Goal: Task Accomplishment & Management: Manage account settings

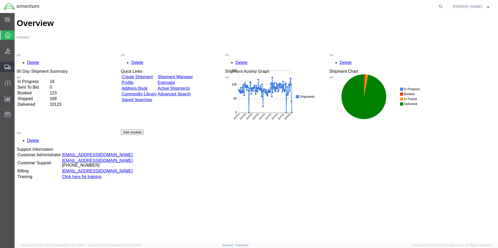
click at [0, 0] on span "Create from Template" at bounding box center [0, 0] width 0 height 0
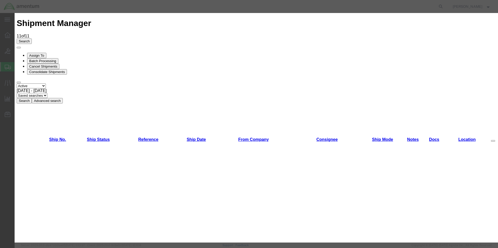
scroll to position [703, 0]
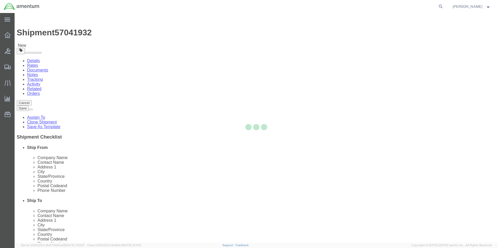
select select "49831"
select select "49947"
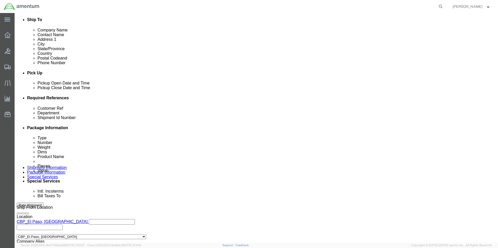
scroll to position [182, 0]
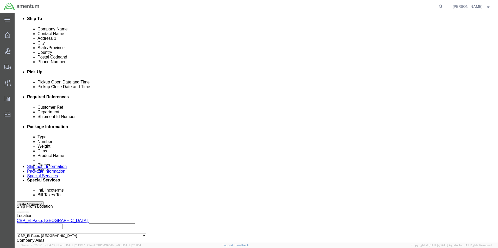
click input "319372"
drag, startPoint x: 97, startPoint y: 138, endPoint x: 31, endPoint y: 137, distance: 65.9
click div "Customer Ref 319372"
drag, startPoint x: 91, startPoint y: 137, endPoint x: 38, endPoint y: 136, distance: 52.3
click div "Customer Ref 540-009089"
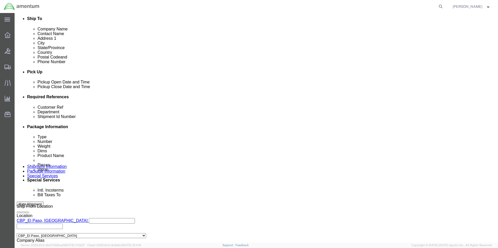
type input "540-009089"
drag, startPoint x: 347, startPoint y: 137, endPoint x: 293, endPoint y: 137, distance: 54.1
click div "Shipment Id Number 319372"
paste input "540-009089"
type input "540-009089"
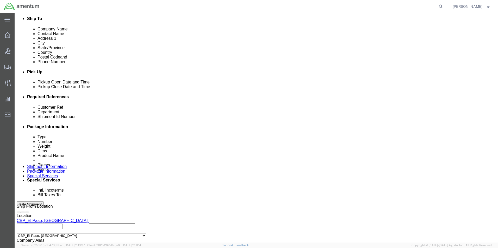
drag, startPoint x: 80, startPoint y: 148, endPoint x: 81, endPoint y: 156, distance: 8.4
click input "6118.03.03.2219.000.SDC.0000"
type input "6118.04.03.2219.000.SDC.0000"
click div "References Add reference"
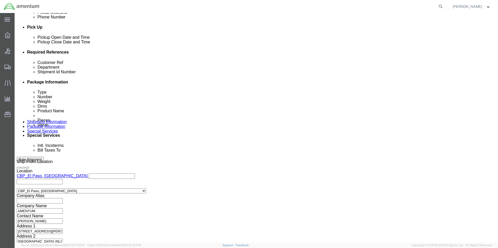
click div "Previous Continue"
click button "Continue"
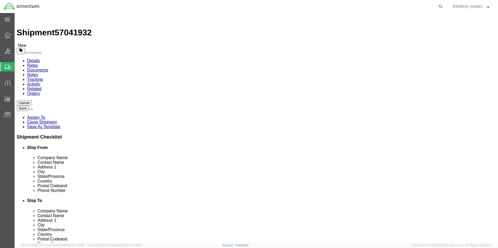
click select "Select Bale(s) Basket(s) Bolt(s) Bottle(s) Buckets Bulk Bundle(s) Can(s) Cardbo…"
select select "MBX"
click select "Select Bale(s) Basket(s) Bolt(s) Bottle(s) Buckets Bulk Bundle(s) Can(s) Cardbo…"
type input "13.00"
type input "11.50"
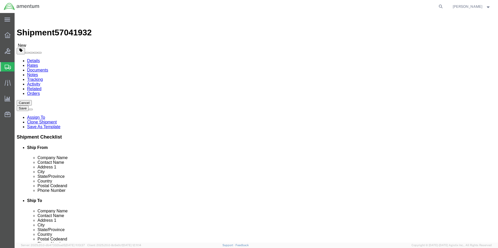
type input "2.50"
click button "Continue"
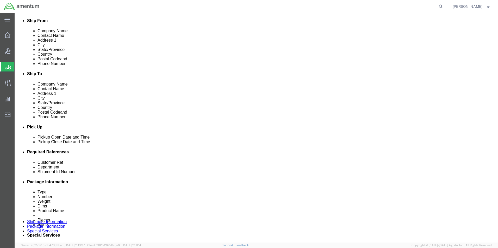
scroll to position [156, 0]
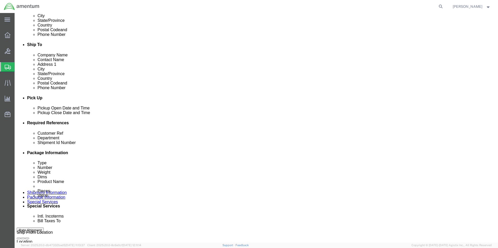
click select "Select Recipient Account Sender/Shipper Third Party Account"
select select "SHIP"
click select "Select Recipient Account Sender/Shipper Third Party Account"
click select "Select 6118.03.03.2219.000.DPA.0000 6118.03.03.2219.000.SOC.0000 6118.03.03.221…"
select select "96753"
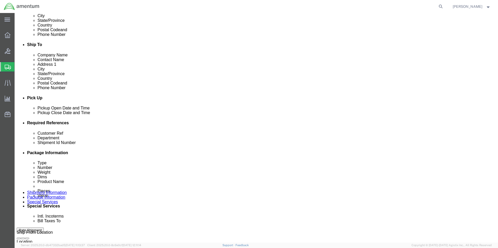
click select "Select 6118.03.03.2219.000.DPA.0000 6118.03.03.2219.000.SOC.0000 6118.03.03.221…"
click div "Manage special services Handling Options Hold at Location Return Info Service O…"
click button "Rate Shipment"
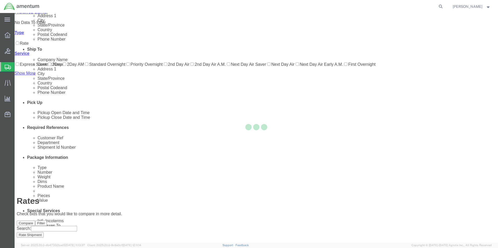
scroll to position [0, 0]
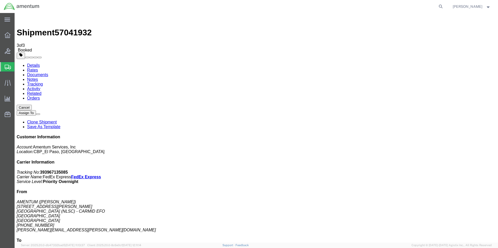
click at [0, 0] on span "Create from Template" at bounding box center [0, 0] width 0 height 0
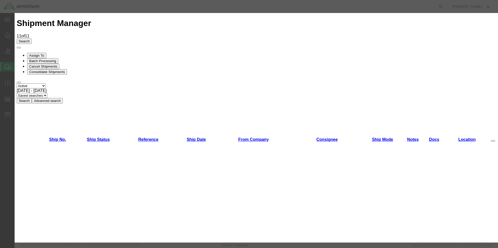
scroll to position [677, 0]
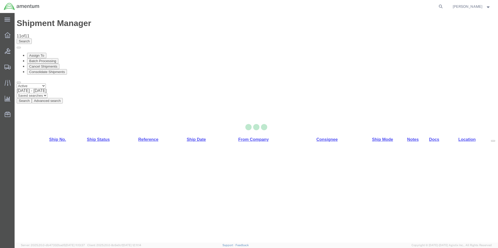
select select "49831"
select select "49916"
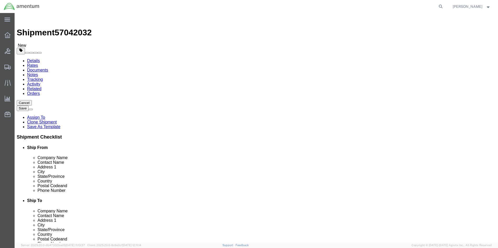
drag, startPoint x: 124, startPoint y: 97, endPoint x: 1, endPoint y: 89, distance: 122.6
click div "Ship From Location Location [GEOGRAPHIC_DATA], [GEOGRAPHIC_DATA] Select My Prof…"
type input "a"
type input "AMENTUM"
click div "ADDITIONAL INFORMATION"
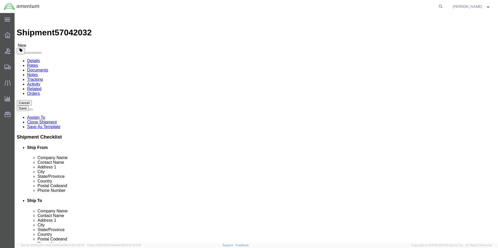
click input "text"
type input "[PERSON_NAME].[PERSON_NAME]"
checkbox input "true"
drag, startPoint x: 119, startPoint y: 208, endPoint x: 73, endPoint y: 207, distance: 46.1
click div "[PERSON_NAME].[PERSON_NAME]"
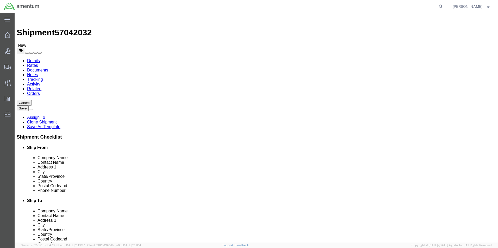
paste input "@[DOMAIN_NAME]"
type input "[PERSON_NAME][EMAIL_ADDRESS][PERSON_NAME][DOMAIN_NAME]"
click div "Location [GEOGRAPHIC_DATA][US_STATE], [GEOGRAPHIC_DATA] Select My Profile Locat…"
drag, startPoint x: 297, startPoint y: 109, endPoint x: 249, endPoint y: 110, distance: 48.4
click div "Contact Name [PERSON_NAME]"
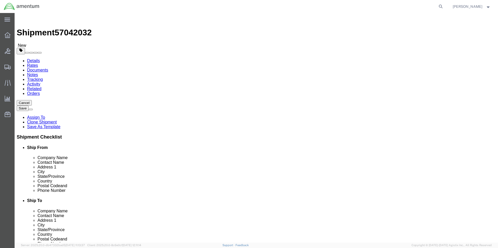
type input "b"
click input "[PERSON_NAME]"
type input "[PERSON_NAME]"
drag, startPoint x: 342, startPoint y: 187, endPoint x: 221, endPoint y: 186, distance: 121.0
click div "Email [PERSON_NAME][EMAIL_ADDRESS][PERSON_NAME][DOMAIN_NAME]"
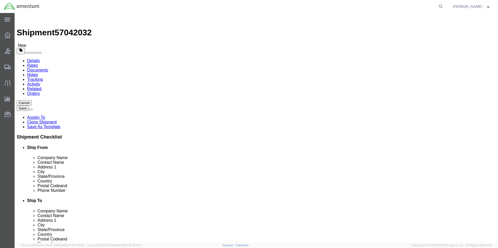
paste input "[PERSON_NAME].[PERSON_NAME]"
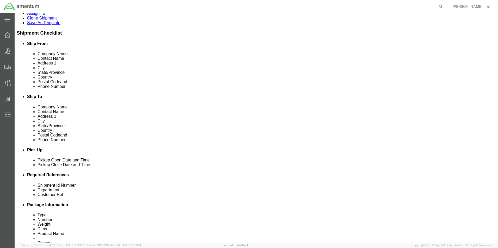
scroll to position [156, 0]
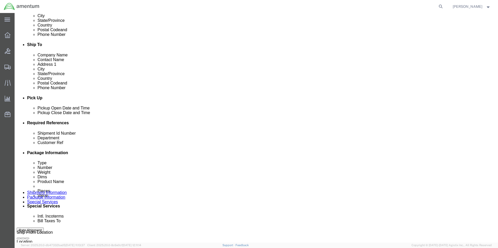
type input "[PERSON_NAME][EMAIL_ADDRESS][PERSON_NAME][DOMAIN_NAME]"
drag, startPoint x: 58, startPoint y: 163, endPoint x: 51, endPoint y: 163, distance: 7.6
click div "Shipment Id Number 79805"
drag, startPoint x: 104, startPoint y: 167, endPoint x: 42, endPoint y: 160, distance: 62.3
click div "Shipment Id Number 009112,113,9057 Select Account Type Activity ID Airline Appo…"
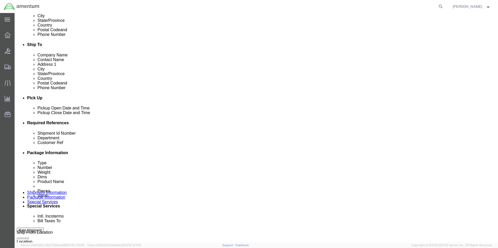
type input "009112,113,9057"
drag, startPoint x: 83, startPoint y: 173, endPoint x: 9, endPoint y: 173, distance: 73.4
click div "Customer Ref 79805"
paste input "009112,113,9057"
type input "009112,113,9057"
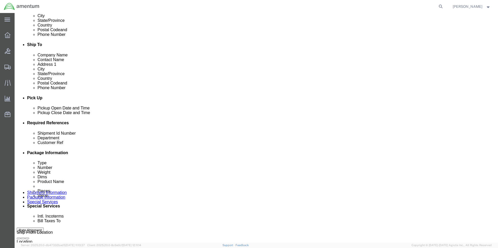
click input "6114.00.03.2219.NLS.0000"
click input "6114.04.03.2219.NLS.0000"
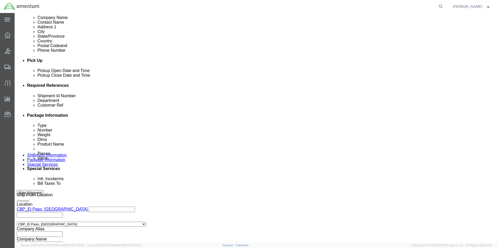
scroll to position [227, 0]
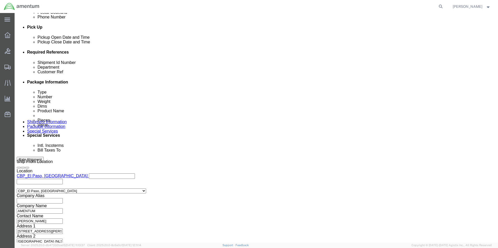
type input "6114.04.03.2219.NAC.0000"
click button "Continue"
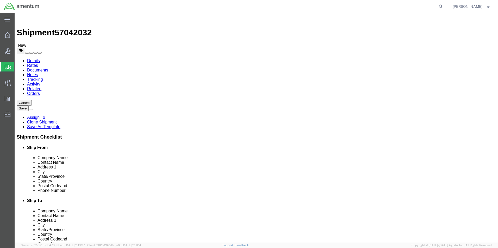
click select "Select Bale(s) Basket(s) Bolt(s) Bottle(s) Buckets Bulk Bundle(s) Can(s) Cardbo…"
select select "ENV"
click select "Select Bale(s) Basket(s) Bolt(s) Bottle(s) Buckets Bulk Bundle(s) Can(s) Cardbo…"
type input "9.50"
type input "12.50"
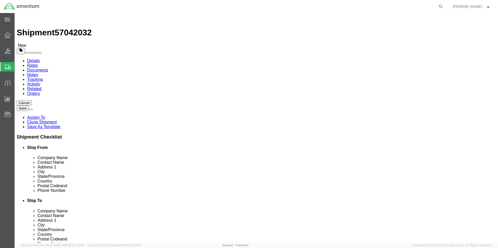
type input "0.25"
type input "1"
click button "Continue"
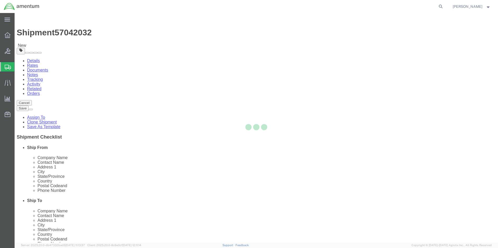
select select
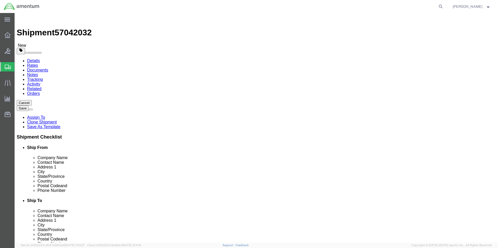
select select "DEPARTMENT"
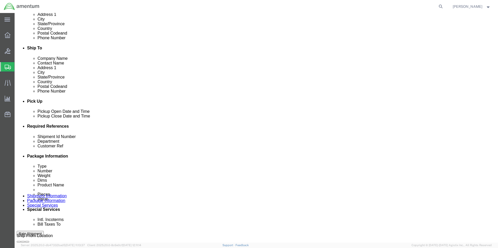
scroll to position [156, 0]
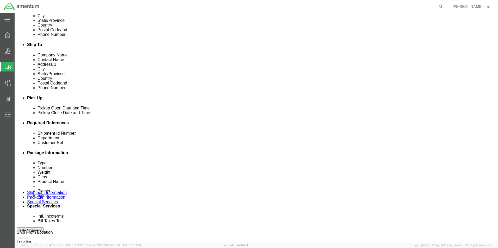
click select "Select Recipient Account Sender/Shipper Third Party Account"
select select "SHIP"
click select "Select Recipient Account Sender/Shipper Third Party Account"
click select "Select 6118.03.03.2219.000.DPA.0000 6118.03.03.2219.000.SOC.0000 6118.03.03.221…"
select select "96727"
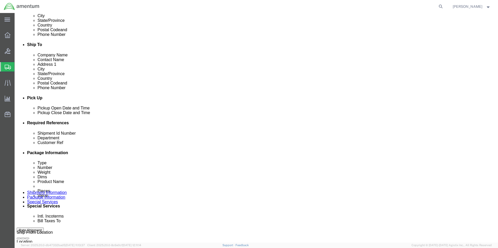
click select "Select 6118.03.03.2219.000.DPA.0000 6118.03.03.2219.000.SOC.0000 6118.03.03.221…"
click button "Rate Shipment"
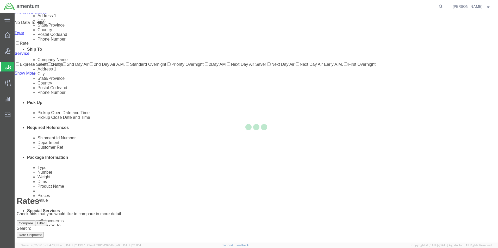
scroll to position [0, 0]
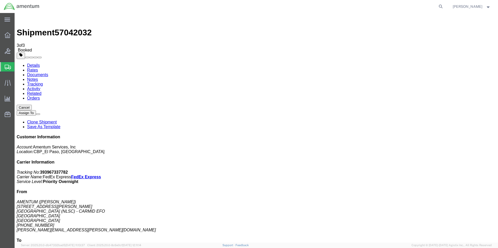
drag, startPoint x: 15, startPoint y: 66, endPoint x: 49, endPoint y: 93, distance: 44.2
click at [60, 125] on link "Save As Template" at bounding box center [43, 127] width 33 height 4
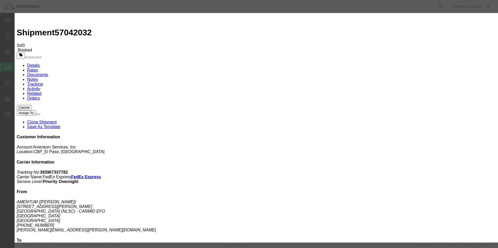
type input "NAC - LB"
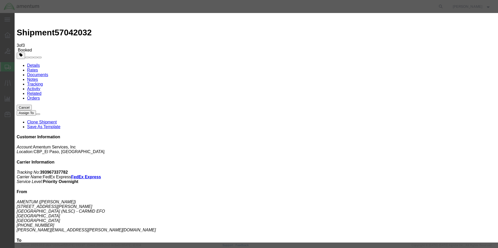
select select "19531"
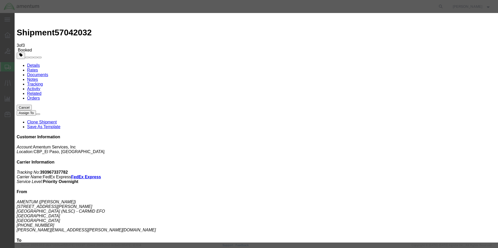
type input "NAC - LB"
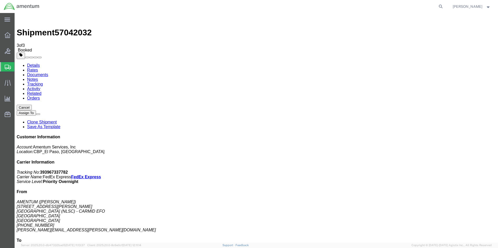
click at [0, 0] on span "Create from Template" at bounding box center [0, 0] width 0 height 0
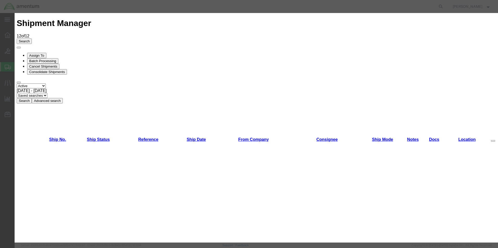
scroll to position [781, 0]
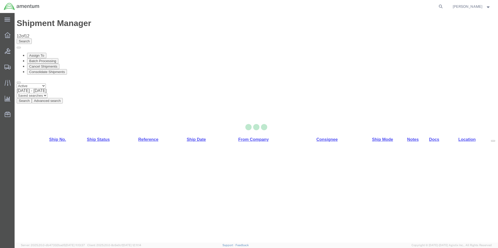
select select "49831"
select select "49950"
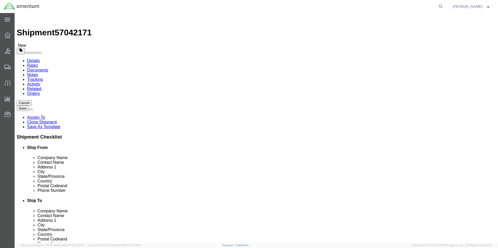
click input "[PERSON_NAME][EMAIL_ADDRESS][PERSON_NAME][DOMAIN_NAME]"
type input "[PERSON_NAME][EMAIL_ADDRESS][PERSON_NAME][DOMAIN_NAME]"
drag, startPoint x: 106, startPoint y: 98, endPoint x: 29, endPoint y: 94, distance: 77.1
click div "Company Name DynCorp International LLC"
type input "AMENTUM"
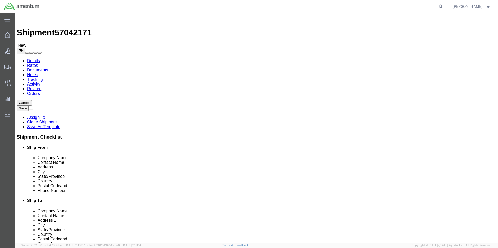
click label "Contact Name"
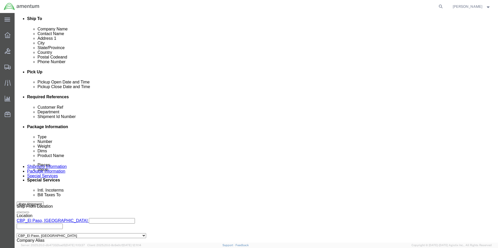
scroll to position [0, 2]
drag, startPoint x: 68, startPoint y: 137, endPoint x: 260, endPoint y: 137, distance: 191.3
click div "Customer Ref 79842 (SEVERAL USAGES) Select Account Type Activity ID Airline App…"
drag, startPoint x: 96, startPoint y: 138, endPoint x: 29, endPoint y: 137, distance: 67.2
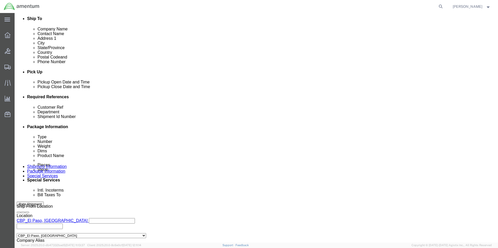
click div "Customer Ref 503-008864"
type input "503-008864"
drag, startPoint x: 68, startPoint y: 149, endPoint x: 149, endPoint y: 162, distance: 81.2
click div "Ship From Location Location [GEOGRAPHIC_DATA], [GEOGRAPHIC_DATA] Select My Prof…"
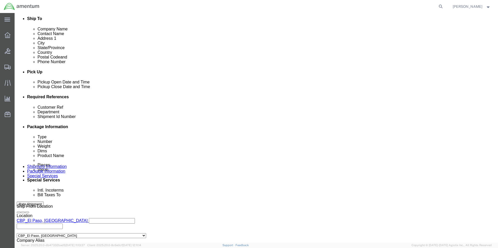
paste input "503-008864"
type input "503-008864"
click input "6118.00.03.2219.000.UVA.0000"
type input "6118.04.03.2219.000.UVA.0000"
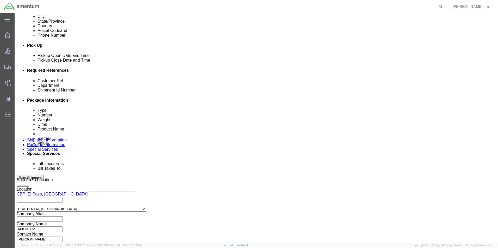
scroll to position [227, 0]
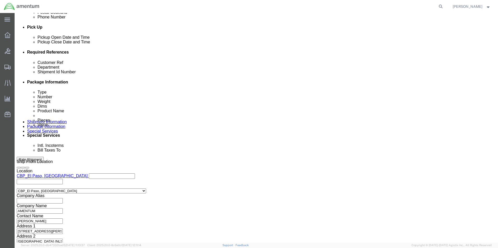
click button "Continue"
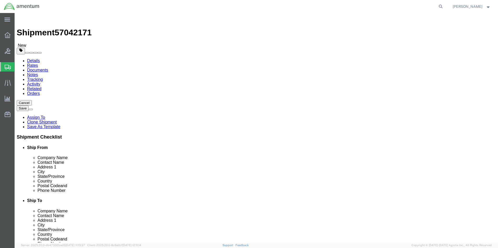
drag, startPoint x: 88, startPoint y: 110, endPoint x: 62, endPoint y: 111, distance: 26.1
click div "Dimensions Length 10.00 x Width 10.00 x Height 10.00 Select cm ft in"
type input "12"
type input "9"
type input "6"
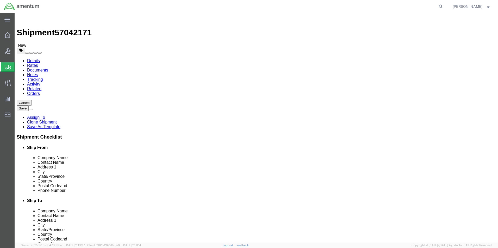
click input "3.00"
type input "3"
type input "2.00"
click dd "10.00 Each"
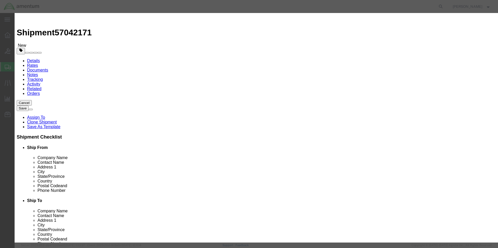
drag, startPoint x: 172, startPoint y: 59, endPoint x: 155, endPoint y: 59, distance: 17.2
click input "300.00"
click input "10.00"
type input "1"
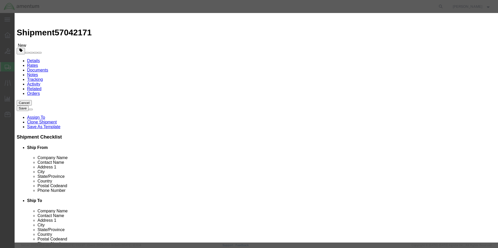
drag, startPoint x: 172, startPoint y: 61, endPoint x: 150, endPoint y: 59, distance: 22.4
click div "30"
type input "100"
click button "Save & Close"
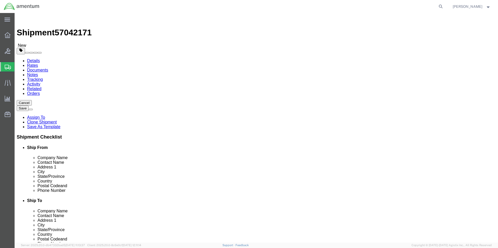
click button "Continue"
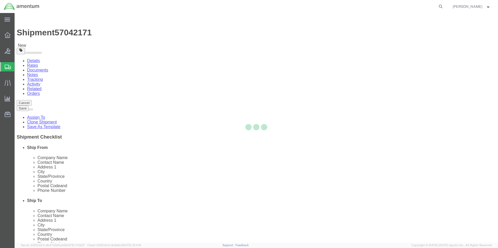
select select
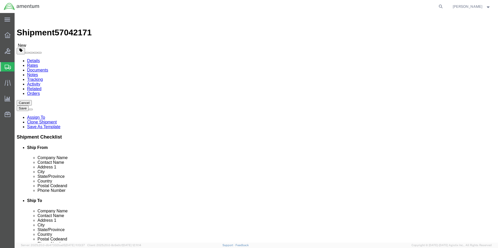
select select "DEPARTMENT"
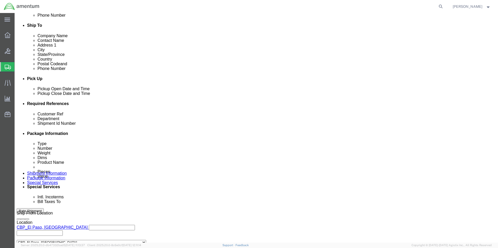
scroll to position [182, 0]
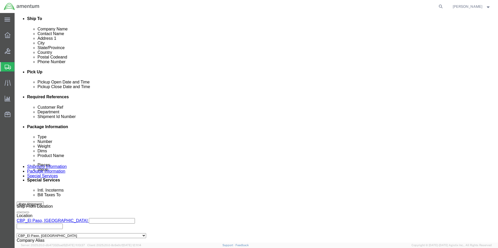
click select "Select Recipient Account Sender/Shipper Third Party Account"
select select "SHIP"
click select "Select Recipient Account Sender/Shipper Third Party Account"
click select "Select 6118.03.03.2219.000.DPA.0000 6118.03.03.2219.000.SOC.0000 6118.03.03.221…"
select select "96748"
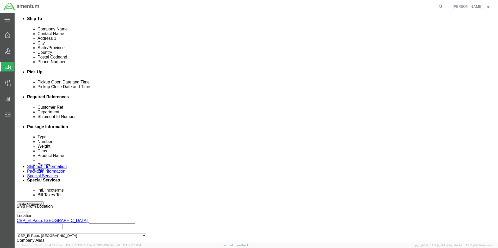
click select "Select 6118.03.03.2219.000.DPA.0000 6118.03.03.2219.000.SOC.0000 6118.03.03.221…"
click button "Rate Shipment"
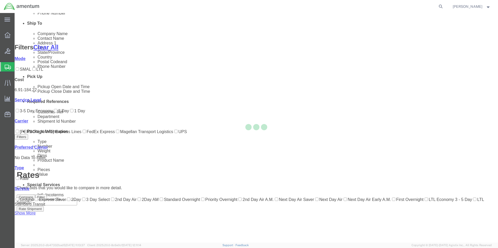
scroll to position [32, 0]
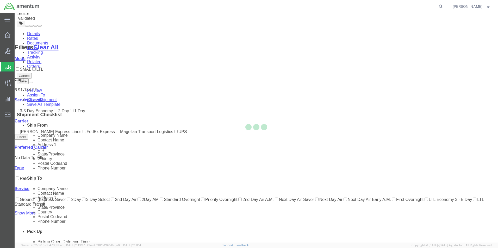
scroll to position [0, 0]
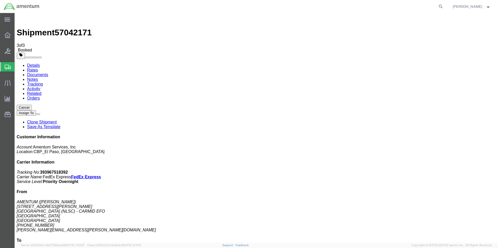
click at [60, 125] on link "Save As Template" at bounding box center [43, 127] width 33 height 4
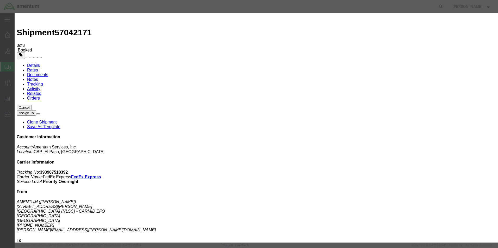
select select "19533"
type input "ULV - LB"
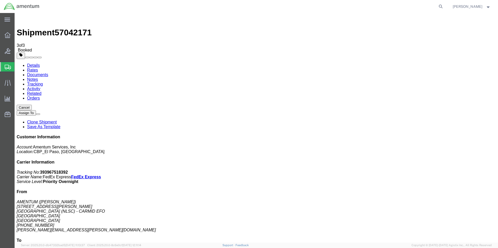
click at [0, 0] on span "Create from Template" at bounding box center [0, 0] width 0 height 0
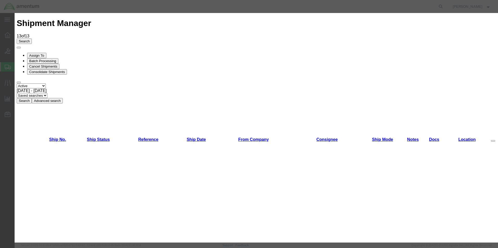
scroll to position [182, 0]
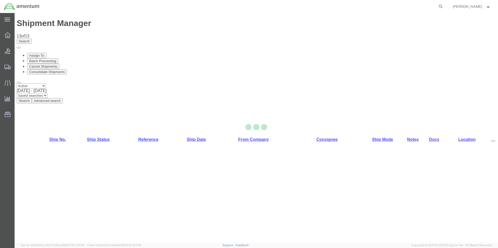
select select "49831"
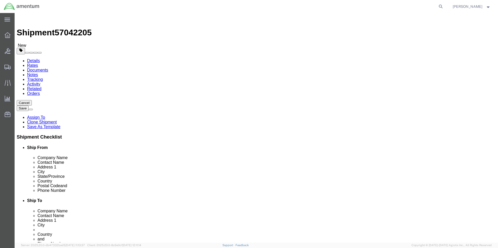
drag, startPoint x: 31, startPoint y: 103, endPoint x: 10, endPoint y: 105, distance: 20.4
click div "Location [GEOGRAPHIC_DATA] Select My Profile Location [PHONE_NUMBER] [PHONE_NUM…"
type input "AMENTUM"
click div "Ship From Location Location [GEOGRAPHIC_DATA], [GEOGRAPHIC_DATA] Select My Prof…"
click input "[PERSON_NAME][EMAIL_ADDRESS][PERSON_NAME][DOMAIN_NAME]"
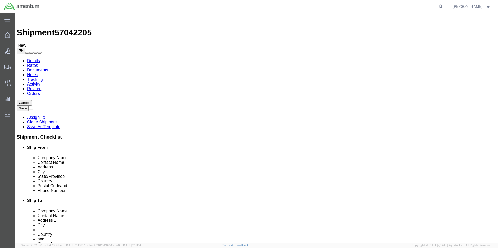
type input "[PERSON_NAME][EMAIL_ADDRESS][PERSON_NAME][DOMAIN_NAME]"
drag, startPoint x: 295, startPoint y: 108, endPoint x: 250, endPoint y: 107, distance: 45.3
click div "Contact Name [PERSON_NAME]"
paste input "[PERSON_NAME] “[PERSON_NAME]” [PERSON_NAME]"
type input "[PERSON_NAME] “[PERSON_NAME]” [PERSON_NAME]"
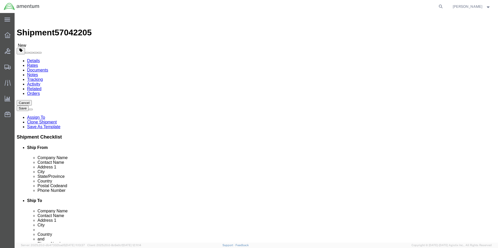
drag, startPoint x: 333, startPoint y: 184, endPoint x: 239, endPoint y: 188, distance: 93.8
click div "Email [PERSON_NAME][EMAIL_ADDRESS][PERSON_NAME][DOMAIN_NAME]"
paste input "[PERSON_NAME][EMAIL_ADDRESS][PERSON_NAME][DOMAIN_NAME]"
type input "[PERSON_NAME][EMAIL_ADDRESS][PERSON_NAME][DOMAIN_NAME]"
click input "[PHONE_NUMBER]"
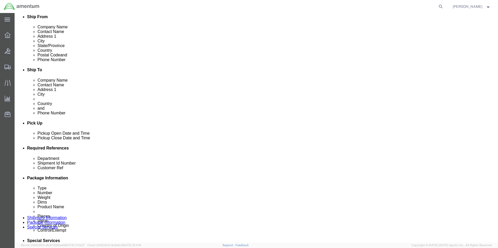
scroll to position [156, 0]
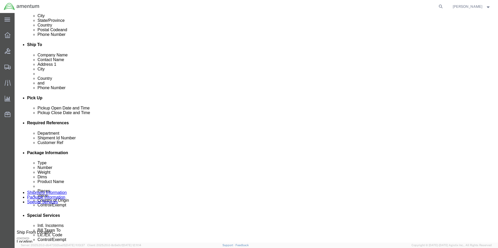
type input "[PHONE_NUMBER]"
drag, startPoint x: 85, startPoint y: 164, endPoint x: 78, endPoint y: 164, distance: 7.6
click input "CBP"
drag, startPoint x: 225, startPoint y: 165, endPoint x: 162, endPoint y: 165, distance: 62.7
click div "Shipment Id Number 85150"
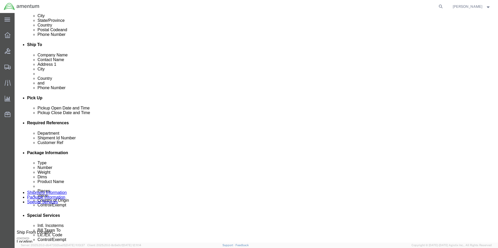
drag, startPoint x: 214, startPoint y: 163, endPoint x: 167, endPoint y: 162, distance: 47.6
click div "Shipment Id Number 573-008979"
type input "573-008979"
drag, startPoint x: 355, startPoint y: 165, endPoint x: 282, endPoint y: 169, distance: 72.7
click div "Customer Ref 85150"
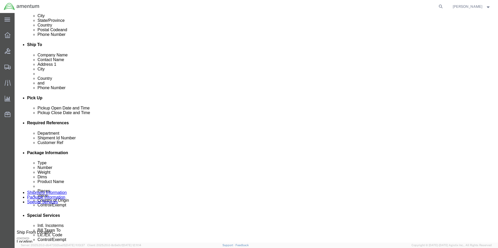
paste input "573-008979"
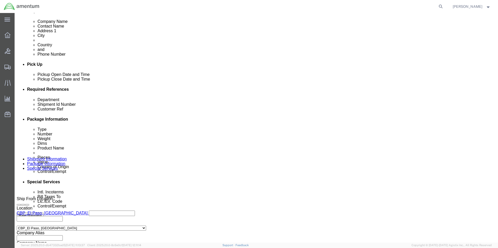
scroll to position [227, 0]
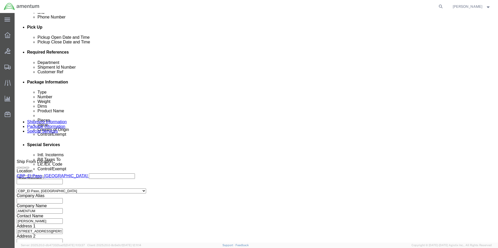
type input "573-008979"
click button "Continue"
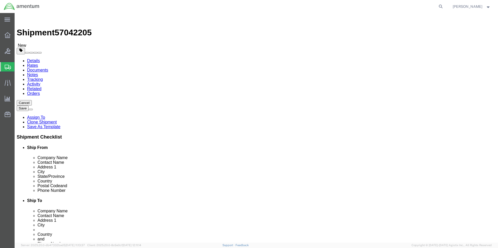
drag, startPoint x: 81, startPoint y: 110, endPoint x: 50, endPoint y: 108, distance: 30.5
click div "Dimensions Length 13.00 x Width 11.50 x Height 2.50 Select cm ft in"
type input "18"
type input "12"
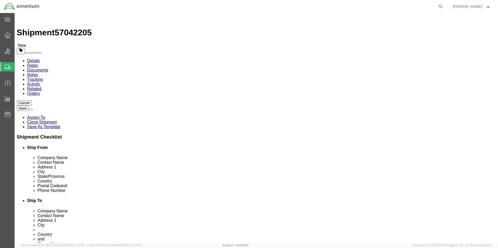
type input "8"
click dd "1.00 Each"
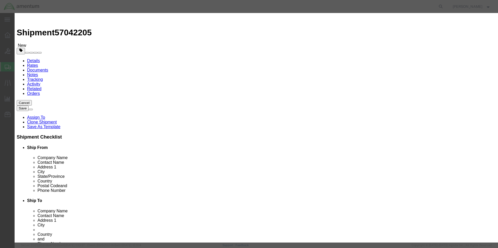
drag, startPoint x: 153, startPoint y: 36, endPoint x: 121, endPoint y: 35, distance: 32.0
click div "Commodity library Product Name misc aircraft parts Pieces 1.00 Select Bag Barre…"
type input "a"
type input "AIRCRAFT PARTS"
click label "Transport Notes"
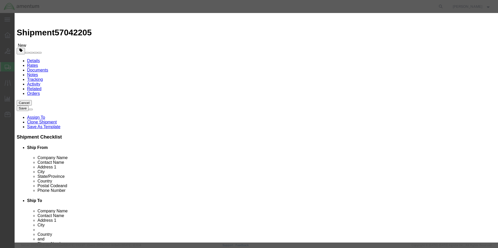
drag, startPoint x: 172, startPoint y: 60, endPoint x: 126, endPoint y: 60, distance: 45.8
click div "Total Value 700.00 Select ADP AED AFN ALL AMD AOA ARS ATS AUD AWG AZN BAM BBD B…"
type input "100.00"
click div "Transport Notes"
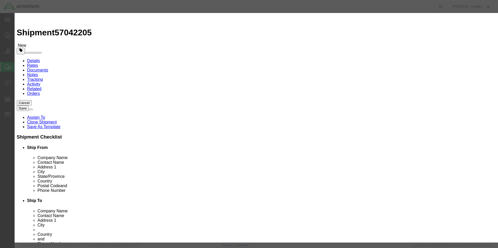
click button "Save & Close"
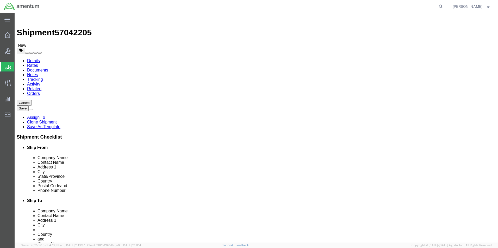
click button "Continue"
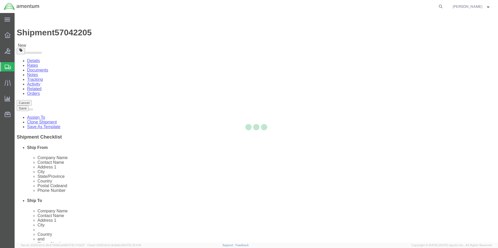
select select
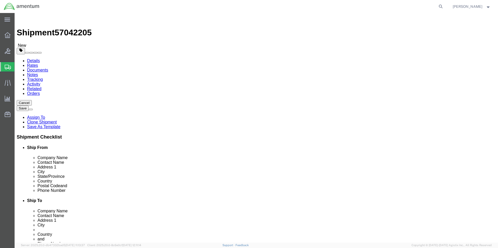
select select "DEPARTMENT"
select select "50311_96750"
click link "Shipment Information"
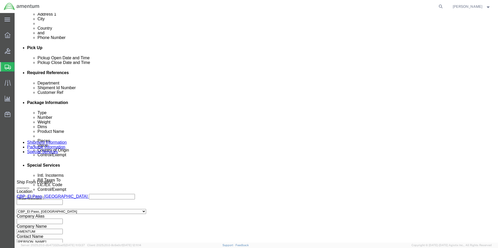
scroll to position [208, 0]
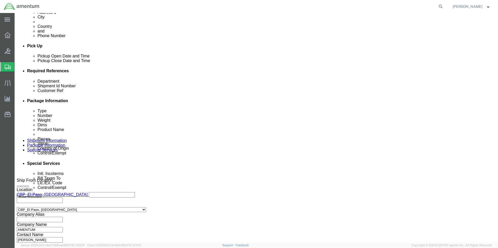
click input "6118.00.03.2219.000.EPR.0000"
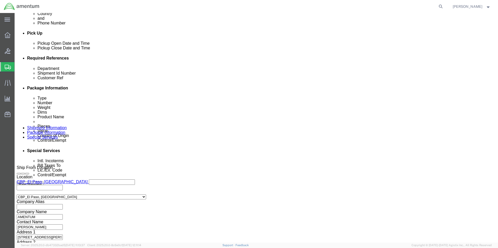
scroll to position [227, 0]
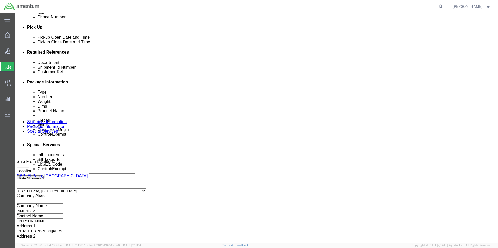
type input "6118.04.03.2219.000.EPR.0000"
click button "Continue"
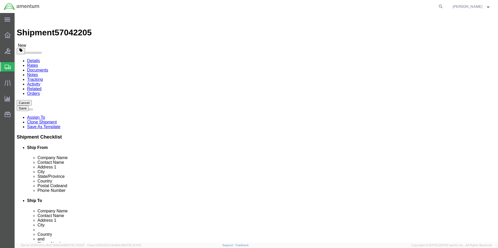
click button "Continue"
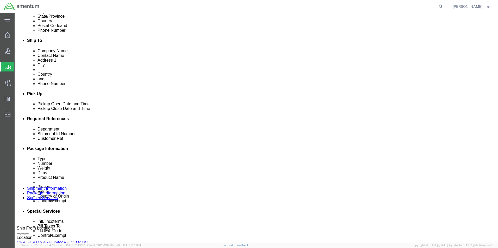
scroll to position [208, 0]
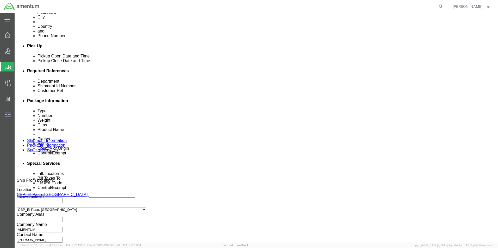
click select "Select Recipient Account Sender/Shipper Third Party Account"
select select "SHIP"
click select "Select Recipient Account Sender/Shipper Third Party Account"
click select "Select 6118.03.03.2219.000.DPA.0000 6118.03.03.2219.000.SOC.0000 6118.03.03.221…"
select select "96728"
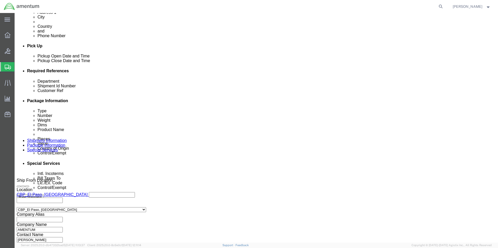
click select "Select 6118.03.03.2219.000.DPA.0000 6118.03.03.2219.000.SOC.0000 6118.03.03.221…"
click select "Select Carriage Insurance Paid Carriage Paid To Cost and Freight Cost Insurance…"
select select "DDP"
click select "Select Carriage Insurance Paid Carriage Paid To Cost and Freight Cost Insurance…"
select select "SHIP"
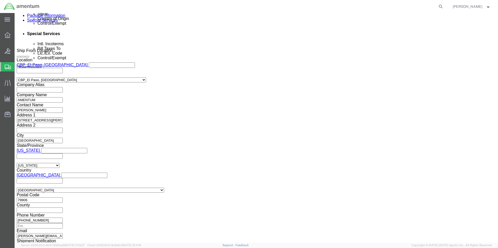
scroll to position [390, 0]
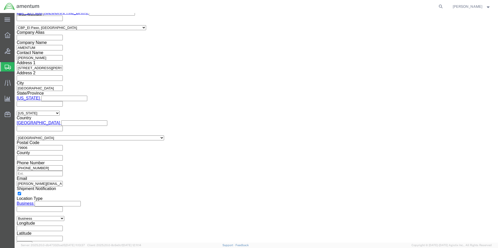
click button "Rate Shipment"
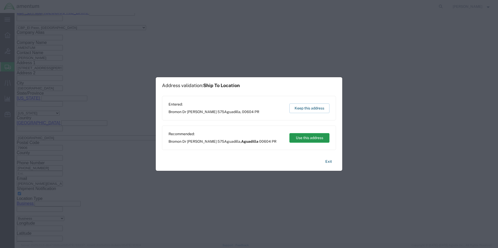
click at [307, 138] on button "Use this address" at bounding box center [309, 138] width 40 height 10
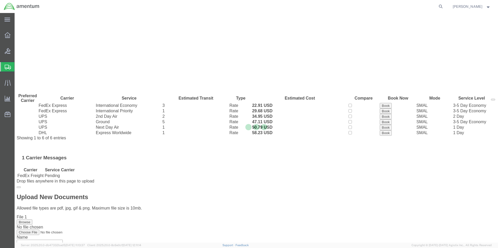
scroll to position [0, 0]
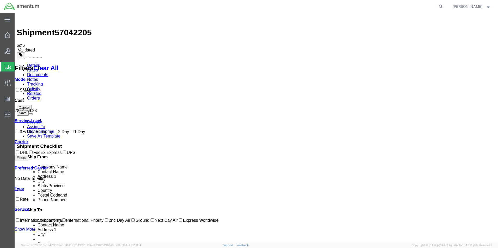
click at [29, 63] on link "Details" at bounding box center [33, 65] width 13 height 4
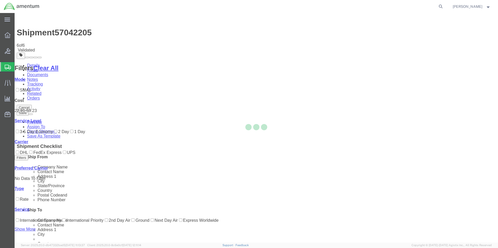
select select "49831"
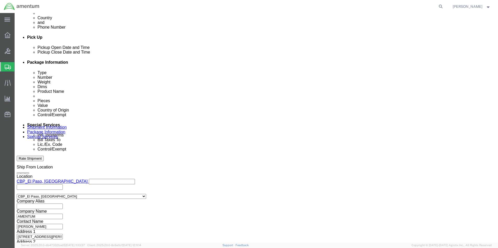
scroll to position [227, 0]
click button "Continue"
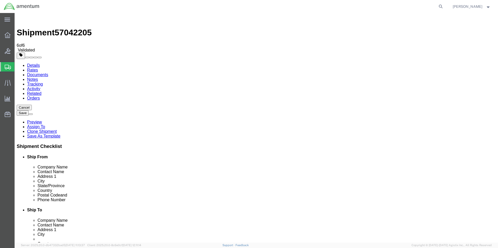
click dd "1.00 Each"
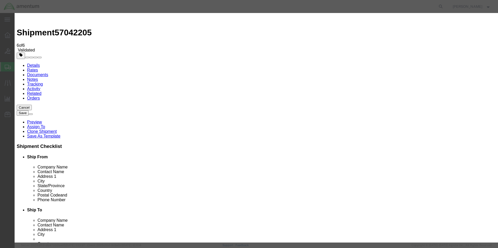
drag, startPoint x: 189, startPoint y: 40, endPoint x: 111, endPoint y: 50, distance: 79.3
click div "Product Name AIRCRAFT PARTS Pieces 1.00 Select Bag Barrels 100Board Feet Bottle…"
type input "MISCELLANEOUS AIRCRAFT PARTS"
click button "Save & Close"
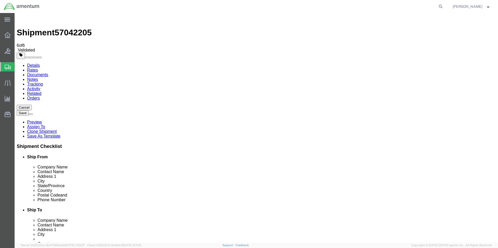
click button "Continue"
click button "Rate Shipment"
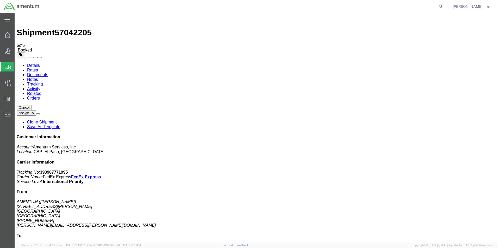
click at [60, 125] on link "Save As Template" at bounding box center [43, 127] width 33 height 4
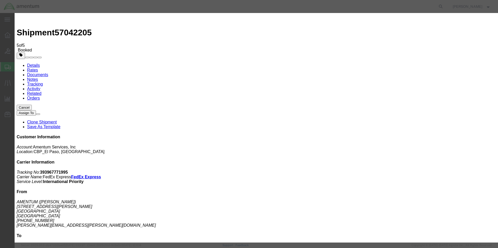
select select "20047"
type input "EPR - LB"
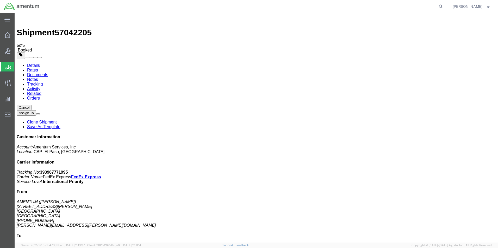
click at [0, 0] on span "Create from Template" at bounding box center [0, 0] width 0 height 0
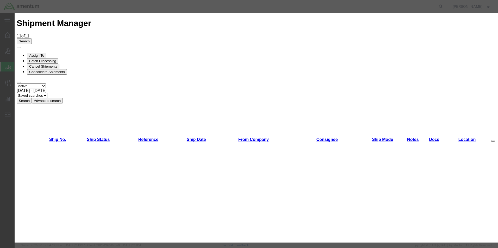
scroll to position [625, 0]
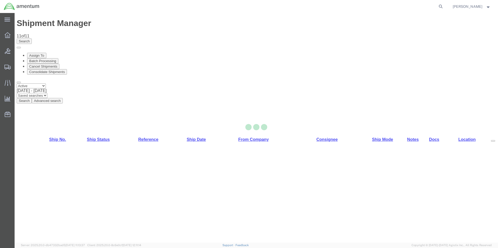
select select "49831"
select select "49916"
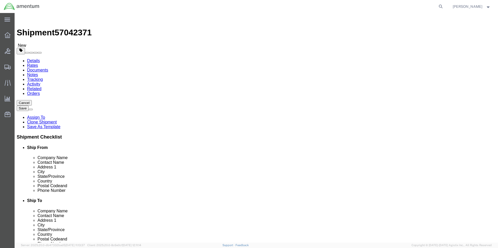
drag, startPoint x: 301, startPoint y: 107, endPoint x: 171, endPoint y: 118, distance: 131.1
click div "Ship From Location Location [GEOGRAPHIC_DATA], [GEOGRAPHIC_DATA] Select My Prof…"
type input "[PERSON_NAME]"
drag, startPoint x: 347, startPoint y: 185, endPoint x: 237, endPoint y: 190, distance: 110.0
click div "Location [GEOGRAPHIC_DATA][US_STATE], [GEOGRAPHIC_DATA] Select My Profile Locat…"
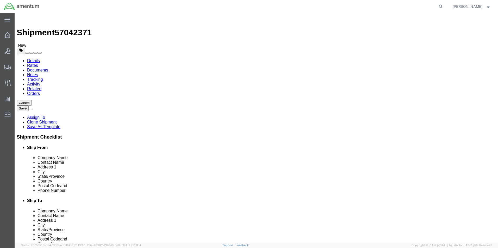
paste input "[PERSON_NAME].[PERSON_NAME]"
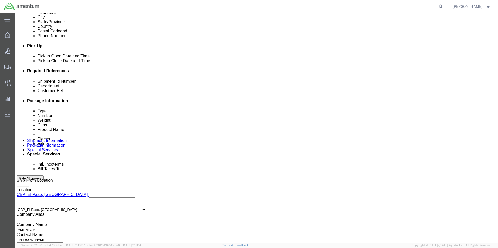
scroll to position [227, 0]
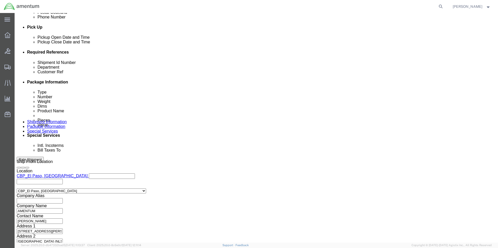
type input "[PERSON_NAME][EMAIL_ADDRESS][PERSON_NAME][DOMAIN_NAME]"
click button "Continue"
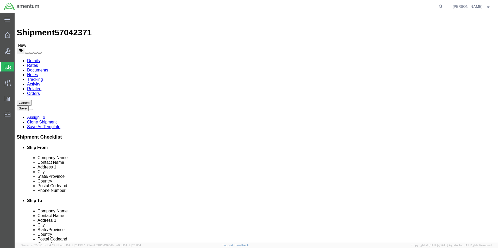
click button "Continue"
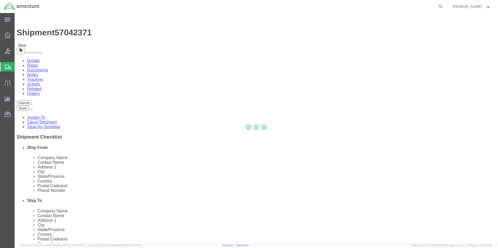
select select
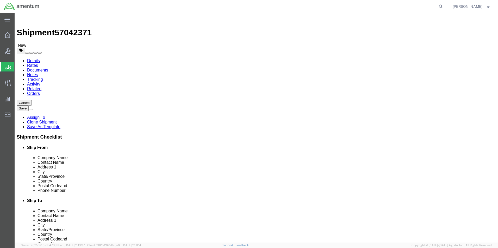
select select "DEPARTMENT"
click div "Shipment Information Package Information Special Services"
click link "Shipment Information"
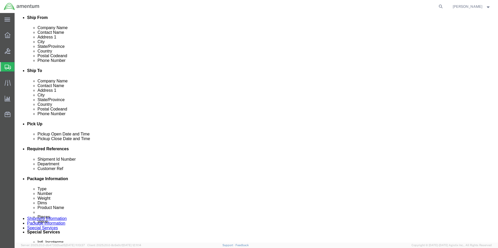
scroll to position [208, 0]
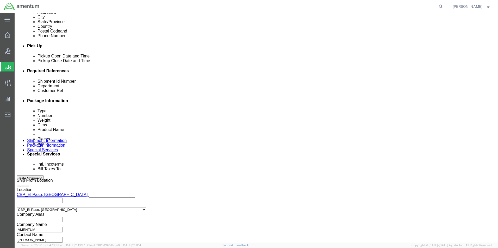
click button "Continue"
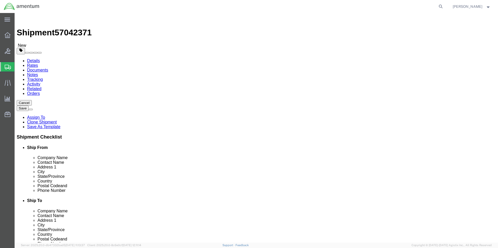
click button "Continue"
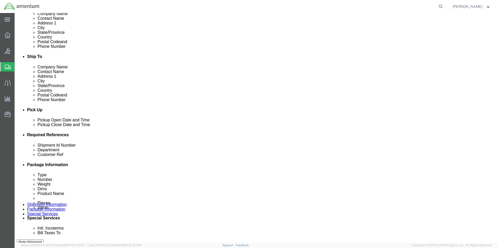
scroll to position [156, 0]
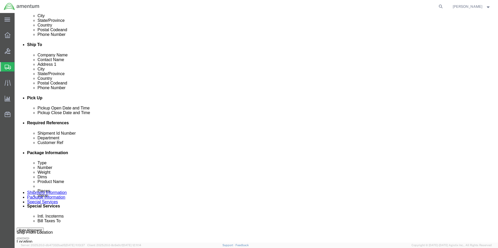
click select "Select Recipient Account Sender/Shipper Third Party Account"
select select "SHIP"
click select "Select Recipient Account Sender/Shipper Third Party Account"
click select "Select 6118.03.03.2219.000.DPA.0000 6118.03.03.2219.000.SOC.0000 6118.03.03.221…"
select select "96727"
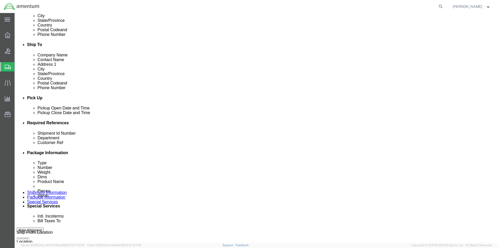
click select "Select 6118.03.03.2219.000.DPA.0000 6118.03.03.2219.000.SOC.0000 6118.03.03.221…"
click button "Rate Shipment"
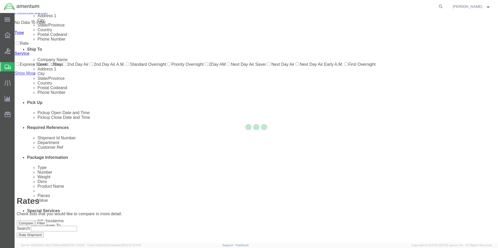
scroll to position [0, 0]
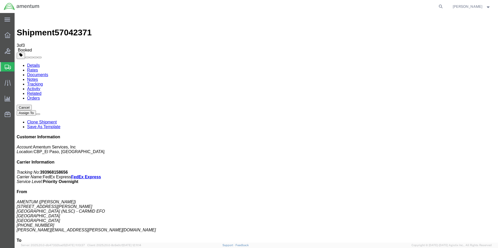
click at [60, 125] on link "Save As Template" at bounding box center [43, 127] width 33 height 4
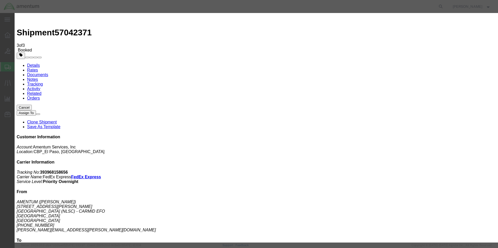
drag, startPoint x: 330, startPoint y: 41, endPoint x: 318, endPoint y: 45, distance: 12.8
select select "19531"
type input "NAC - LB"
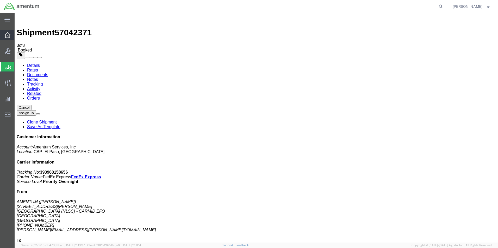
click at [9, 34] on icon at bounding box center [8, 35] width 6 height 6
